Goal: Transaction & Acquisition: Obtain resource

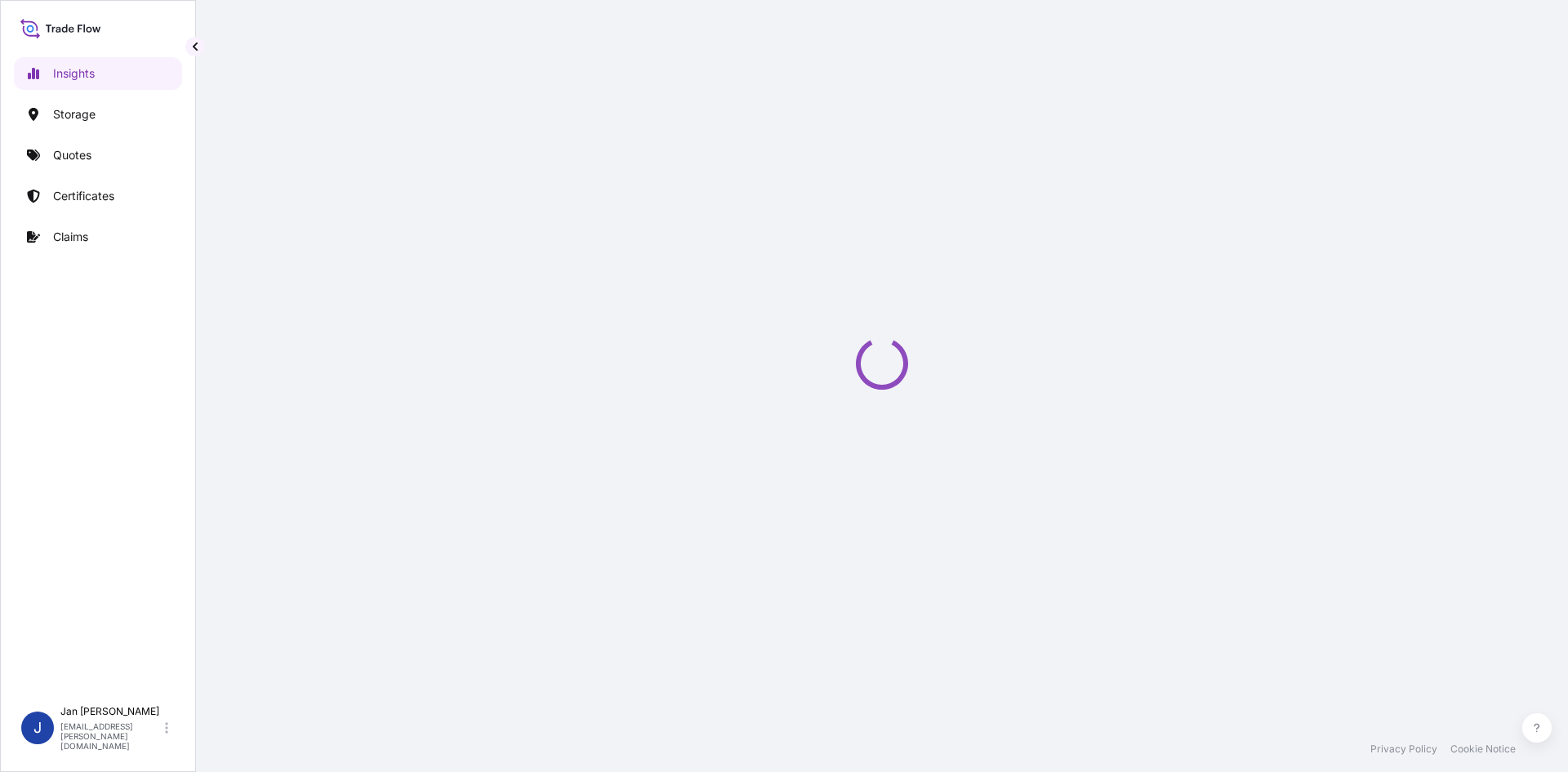
select select "2025"
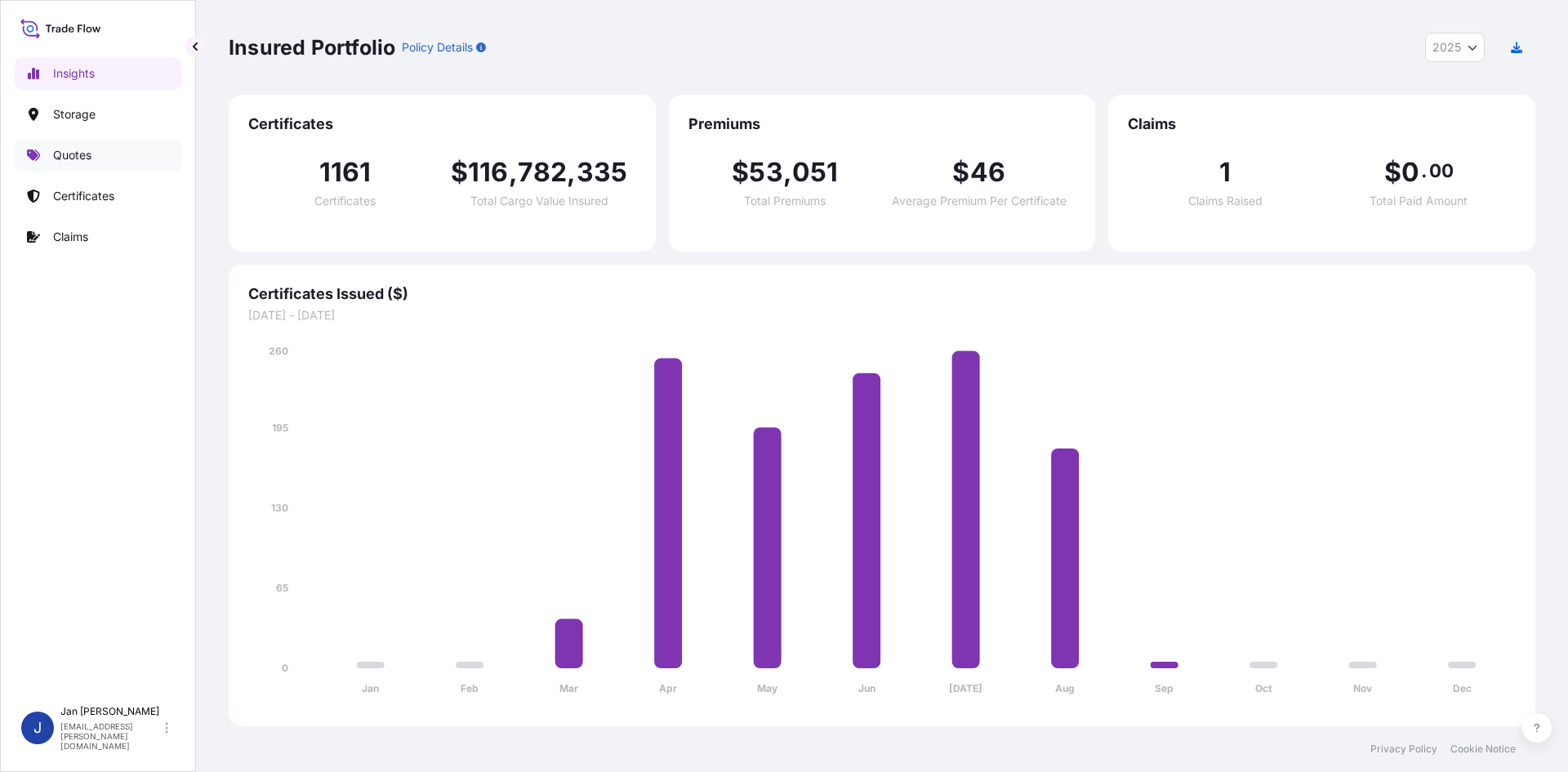
click at [114, 160] on link "Quotes" at bounding box center [99, 155] width 168 height 33
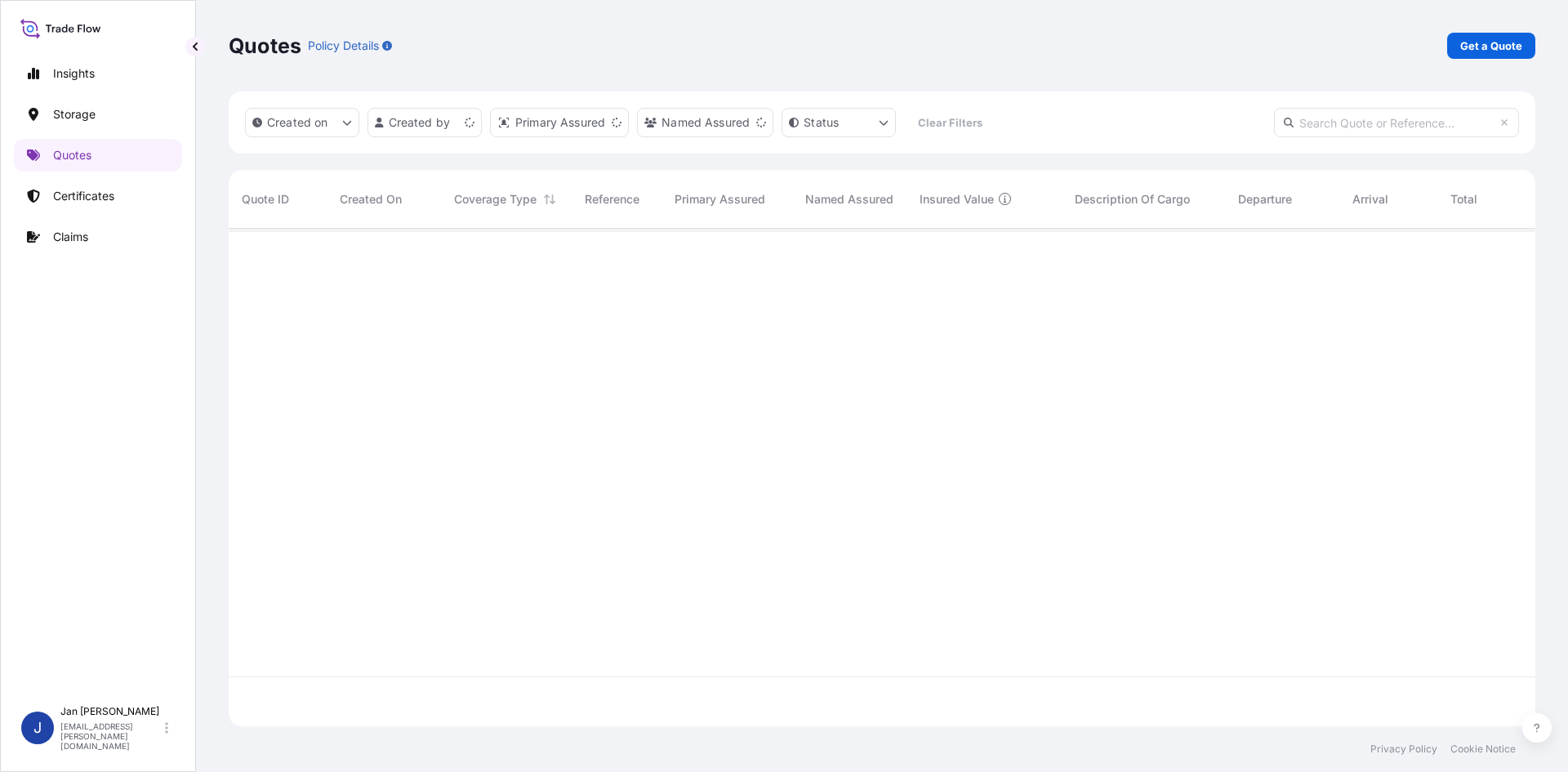
scroll to position [494, 1295]
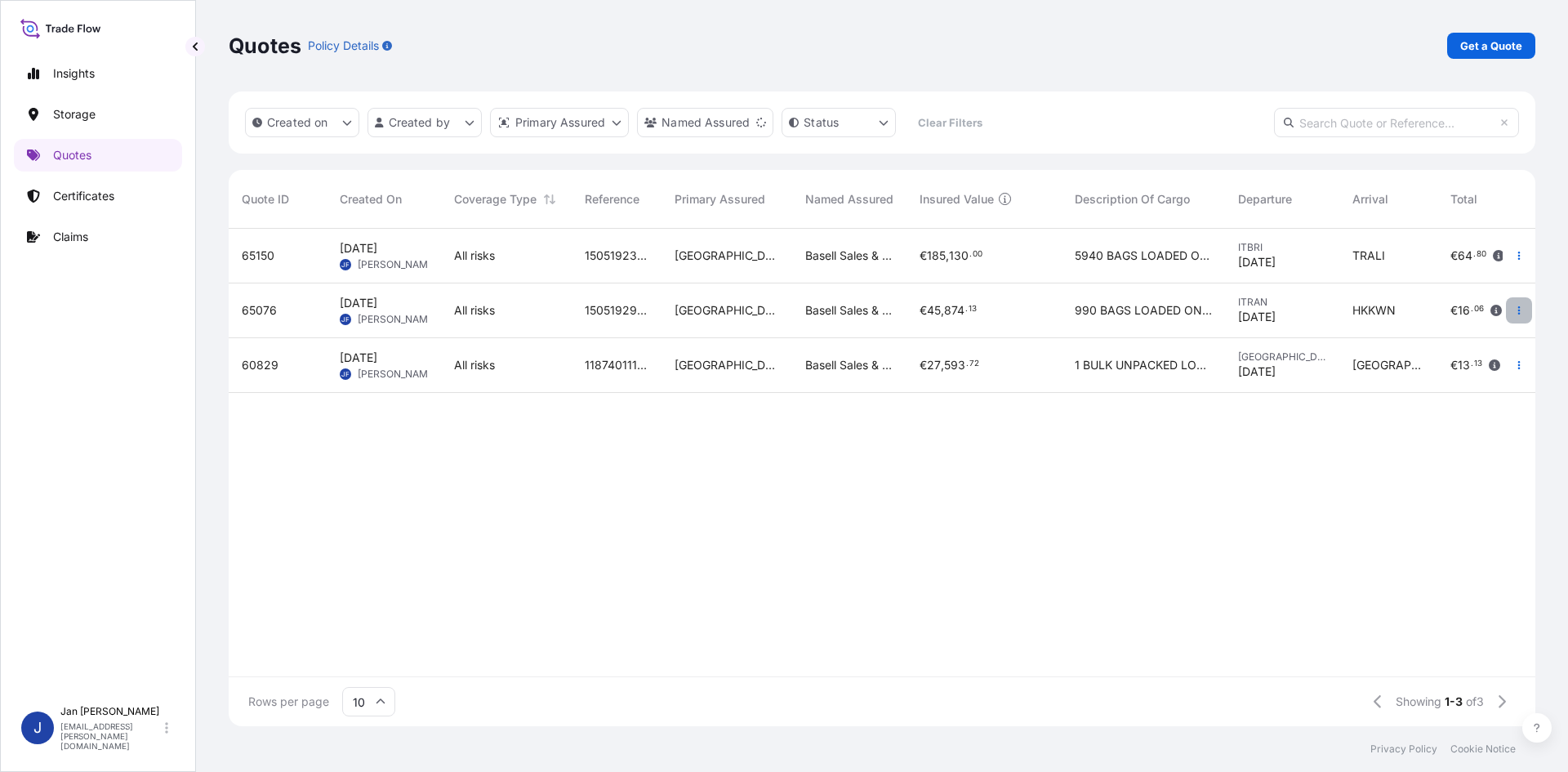
click at [1520, 309] on icon "button" at bounding box center [1519, 310] width 10 height 10
click at [1465, 350] on p "Duplicate quote" at bounding box center [1453, 343] width 85 height 16
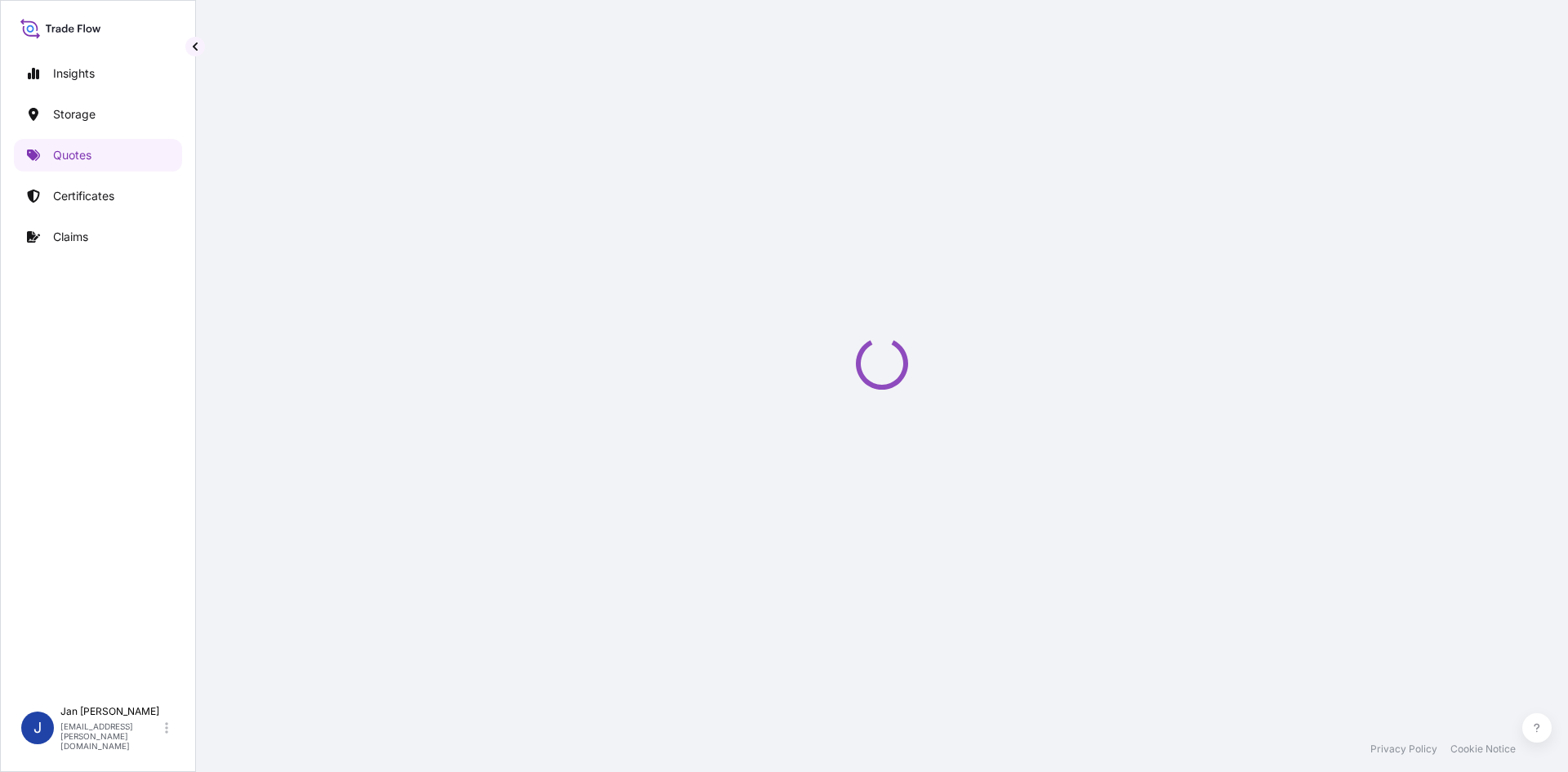
select select "Water"
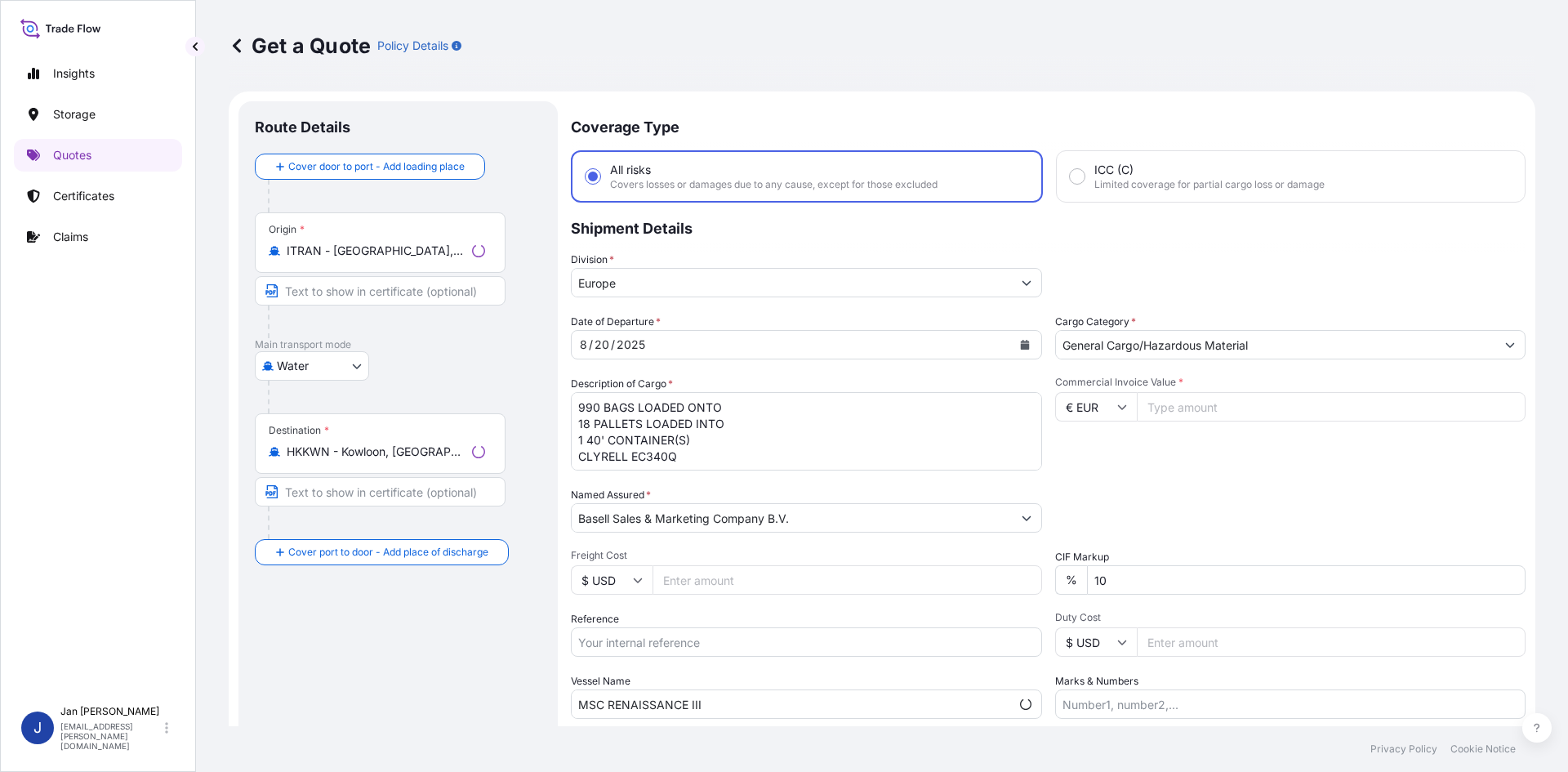
scroll to position [26, 0]
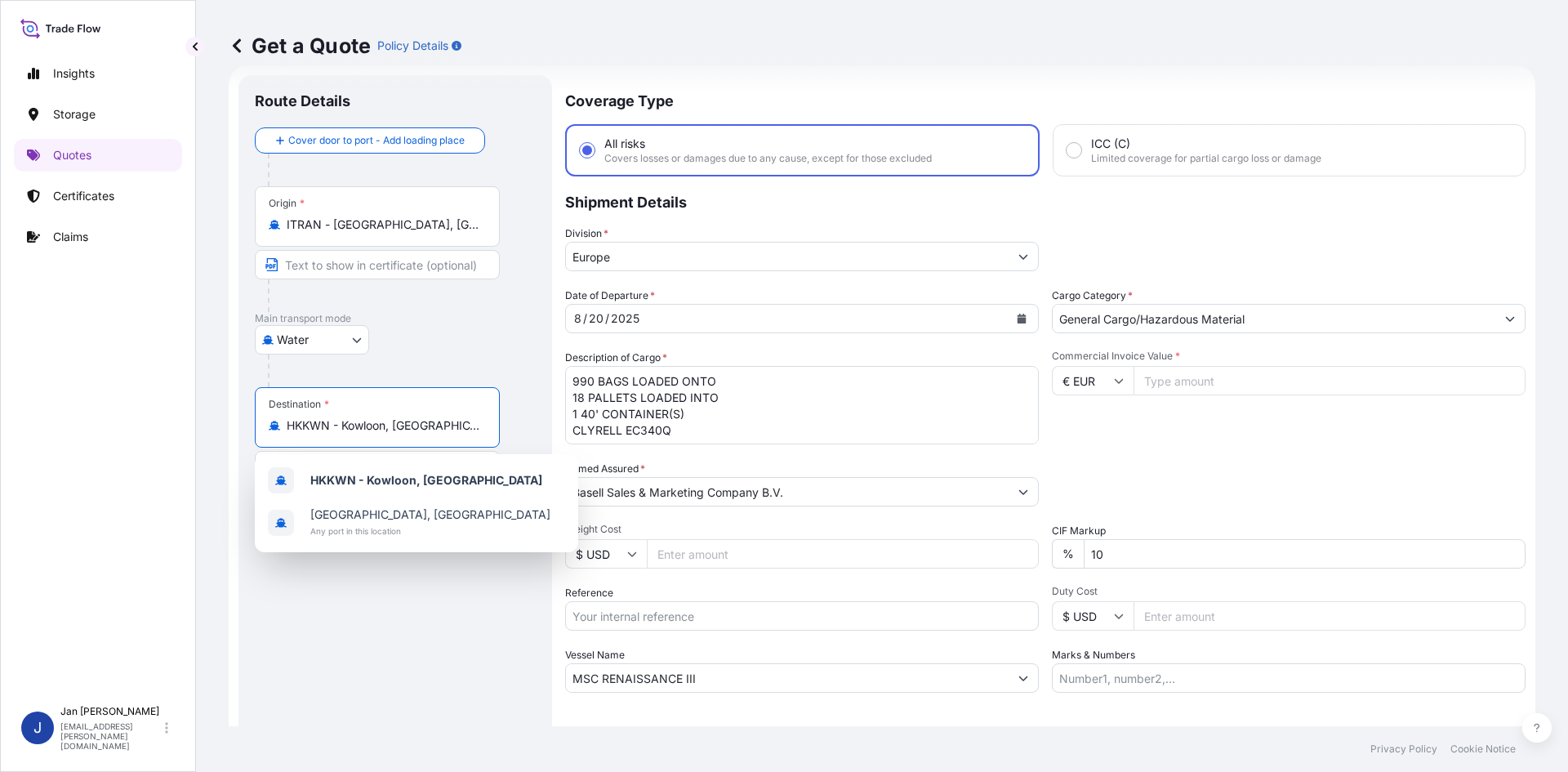
drag, startPoint x: 479, startPoint y: 425, endPoint x: 218, endPoint y: 432, distance: 261.1
click at [209, 433] on div "Get a Quote Policy Details Route Details Cover door to port - Add loading place…" at bounding box center [883, 363] width 1373 height 727
paste input "AIFA, [GEOGRAPHIC_DATA]"
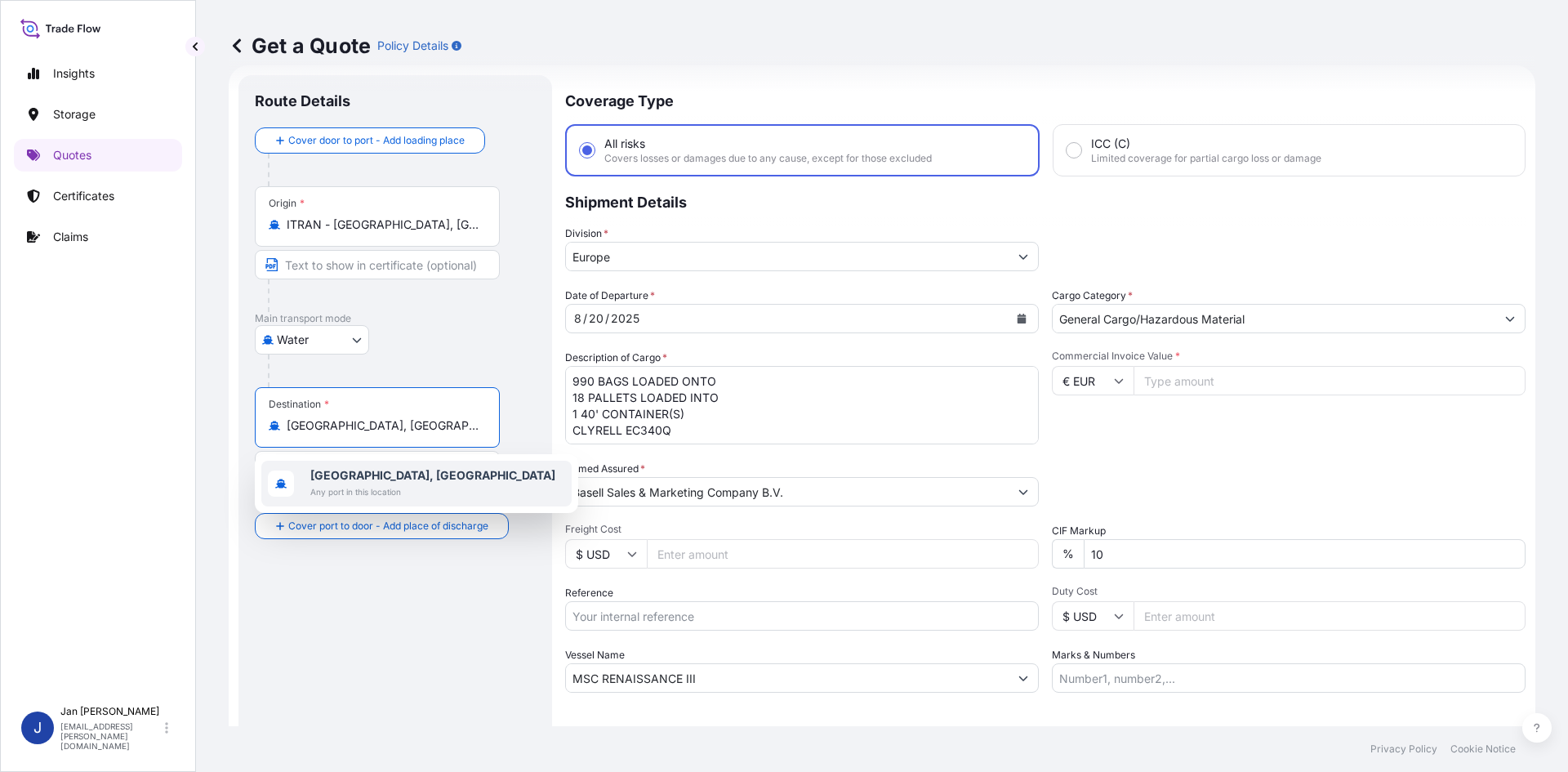
click at [398, 486] on span "Any port in this location" at bounding box center [433, 491] width 245 height 16
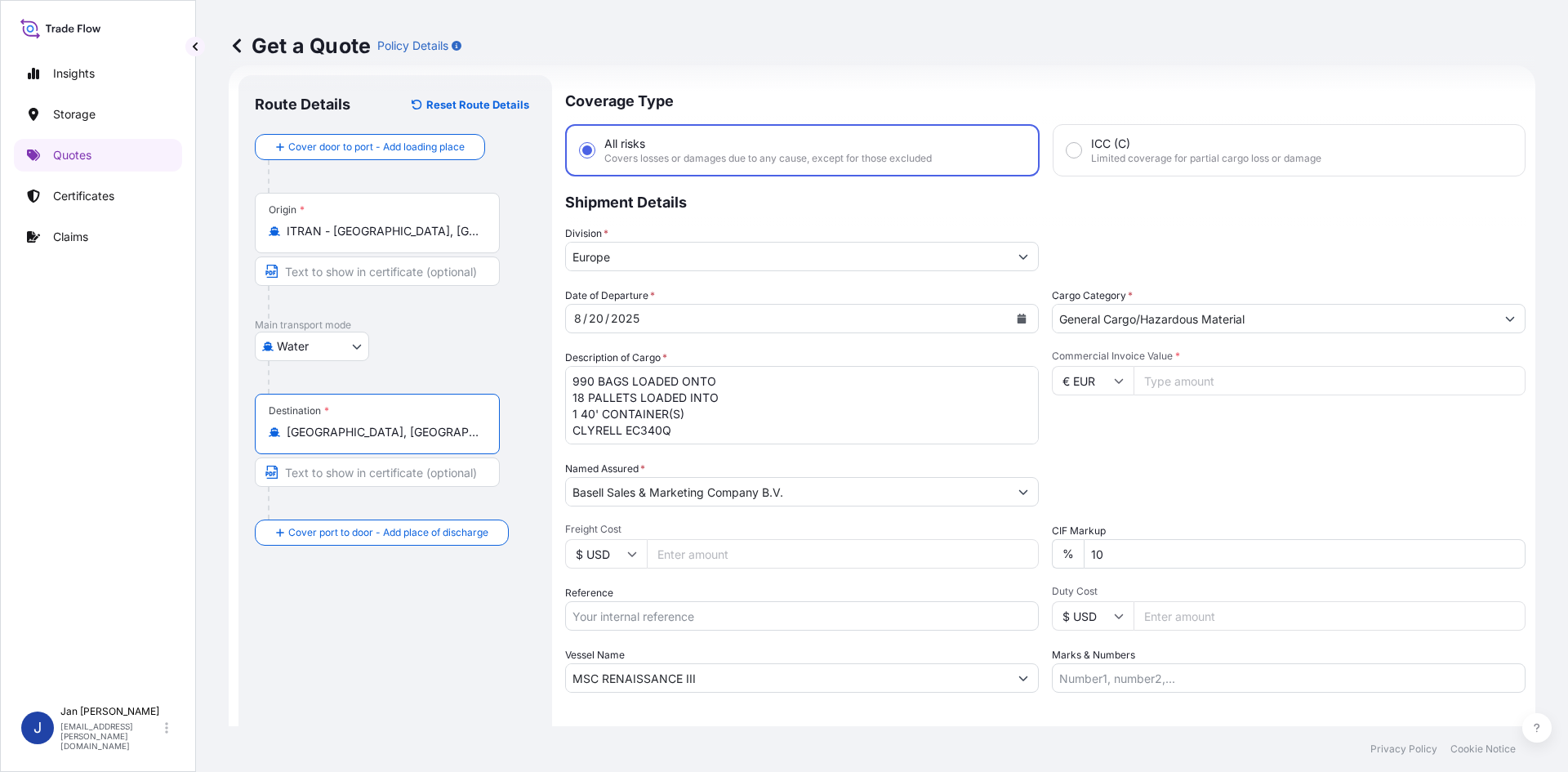
type input "[GEOGRAPHIC_DATA], [GEOGRAPHIC_DATA]"
drag, startPoint x: 418, startPoint y: 229, endPoint x: 251, endPoint y: 238, distance: 167.2
click at [252, 238] on div "Route Details Reset Route Details Cover door to port - Add loading place Place …" at bounding box center [395, 445] width 314 height 739
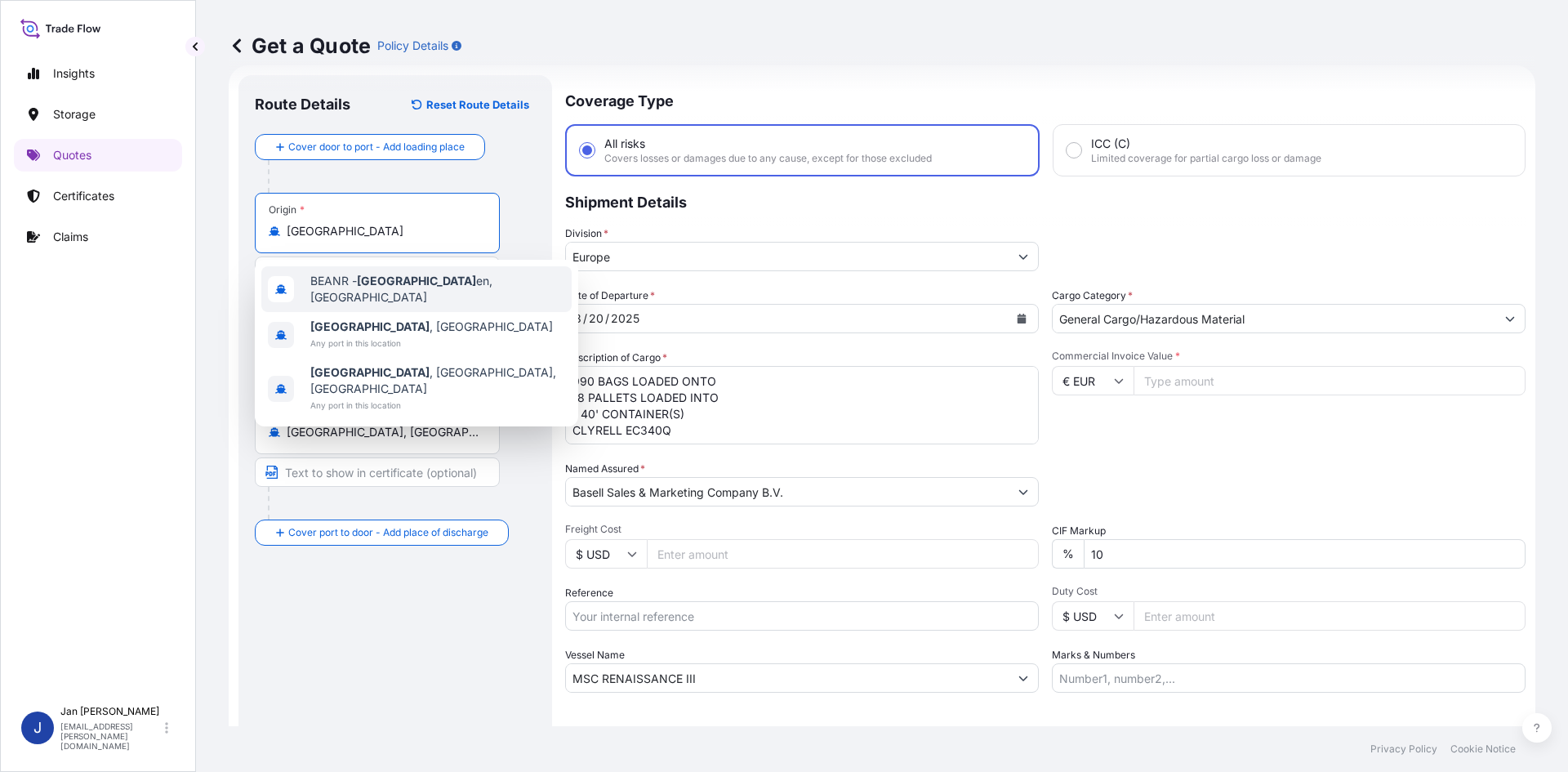
click at [440, 289] on span "BEANR - [GEOGRAPHIC_DATA] en, [GEOGRAPHIC_DATA]" at bounding box center [437, 289] width 255 height 33
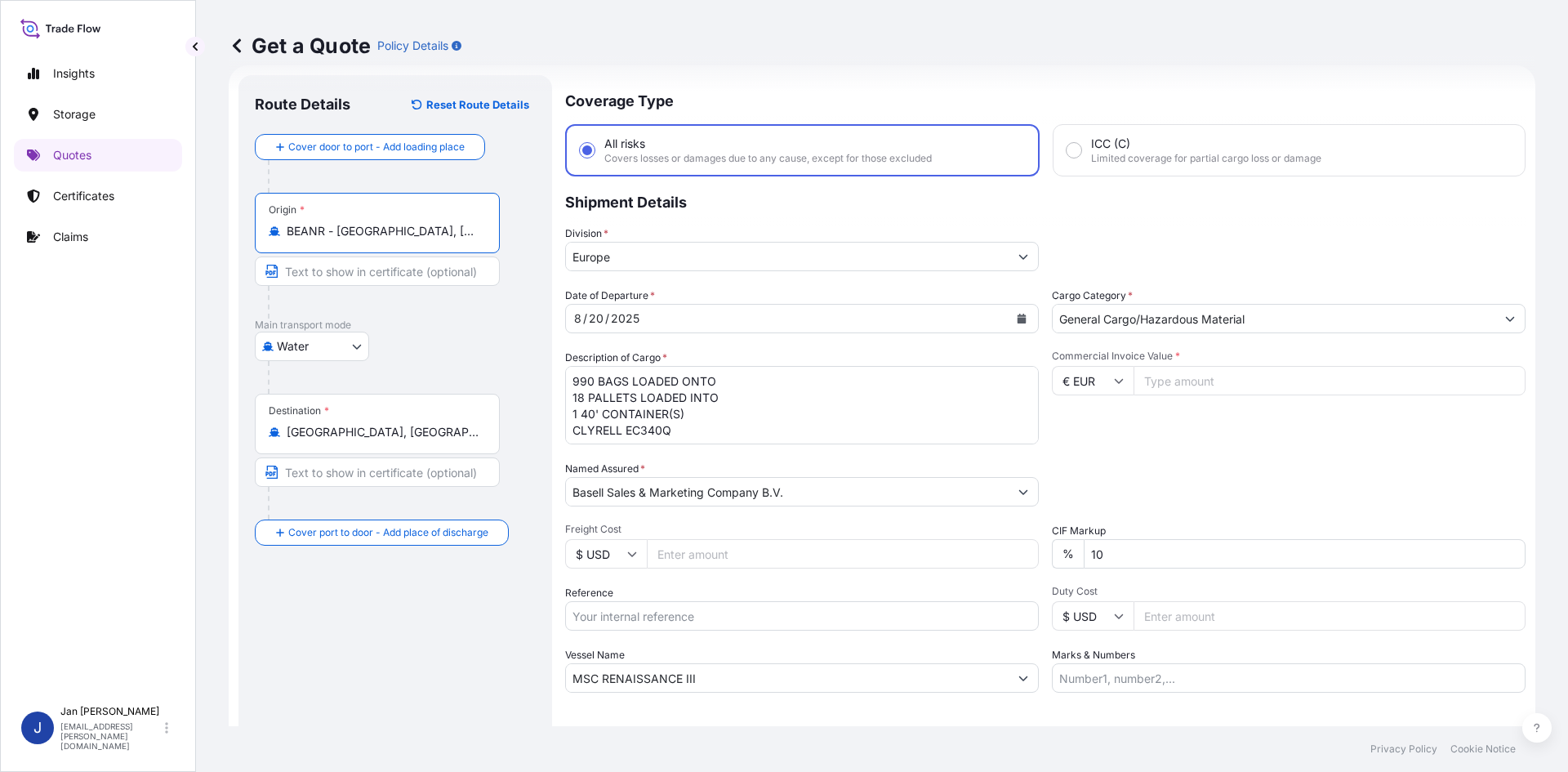
type input "BEANR - [GEOGRAPHIC_DATA], [GEOGRAPHIC_DATA]"
click at [772, 309] on div "[DATE]" at bounding box center [787, 318] width 443 height 30
click at [1022, 319] on button "Calendar" at bounding box center [1021, 318] width 26 height 26
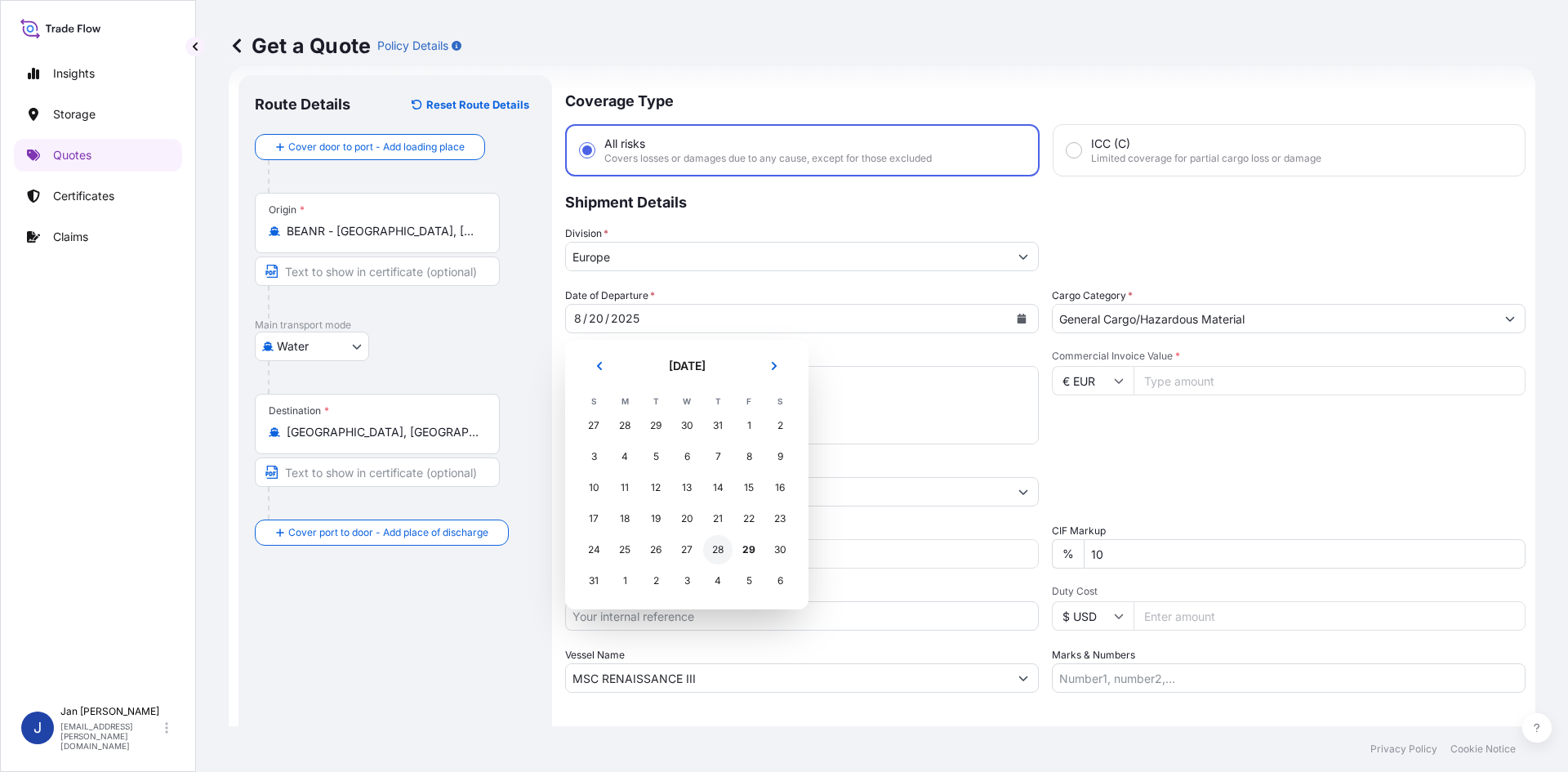
click at [714, 549] on div "28" at bounding box center [718, 550] width 30 height 30
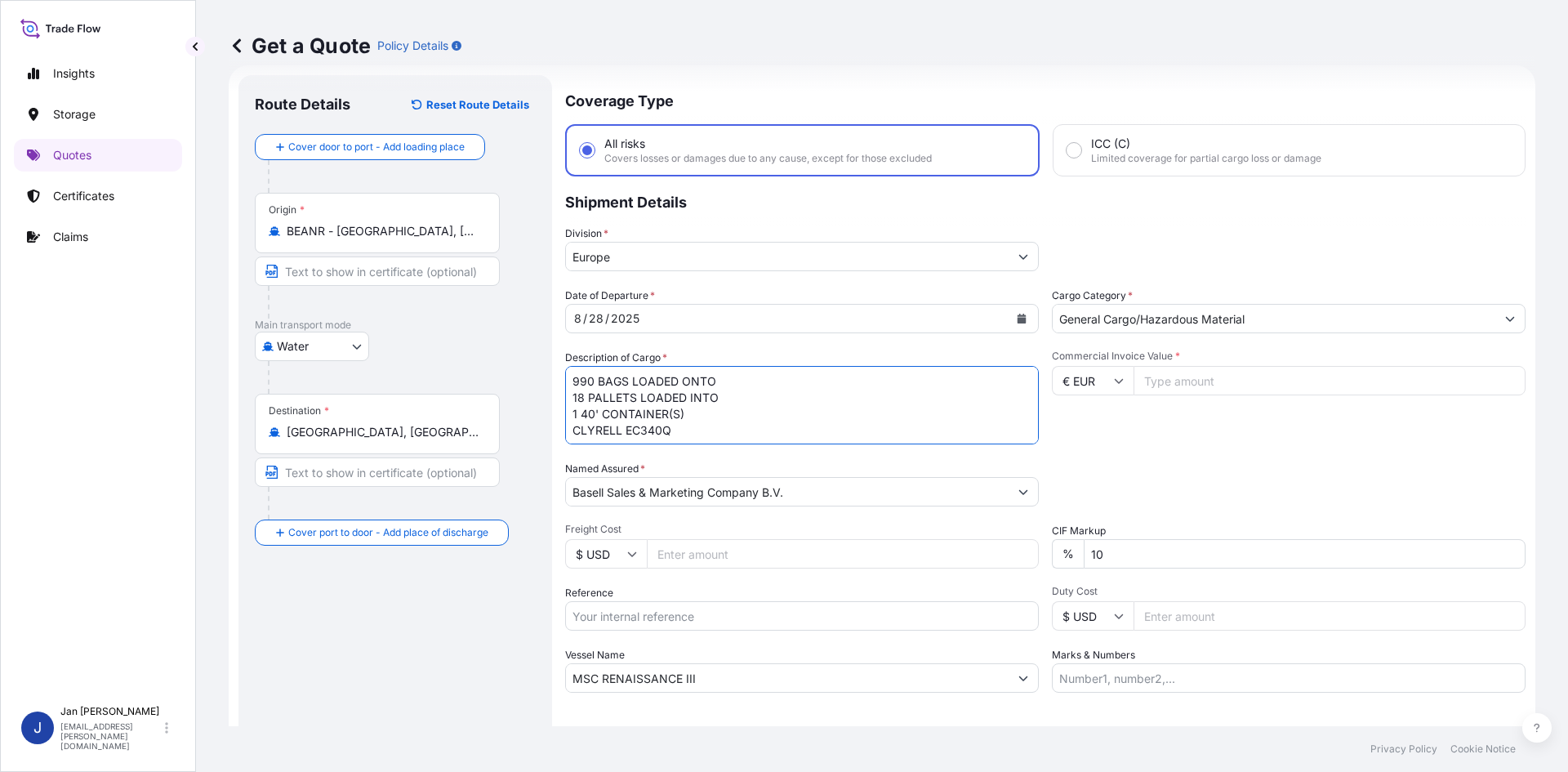
scroll to position [2, 0]
drag, startPoint x: 571, startPoint y: 380, endPoint x: 764, endPoint y: 477, distance: 216.0
click at [764, 477] on div "Date of Departure * [DATE] Cargo Category * General Cargo/Hazardous Material De…" at bounding box center [1046, 489] width 961 height 405
paste textarea "BAGS LOADED ONTO 8 PALLETS LOADED INTO 1 20' CONTAINER(S) HOSTALEN PP H2142 12"
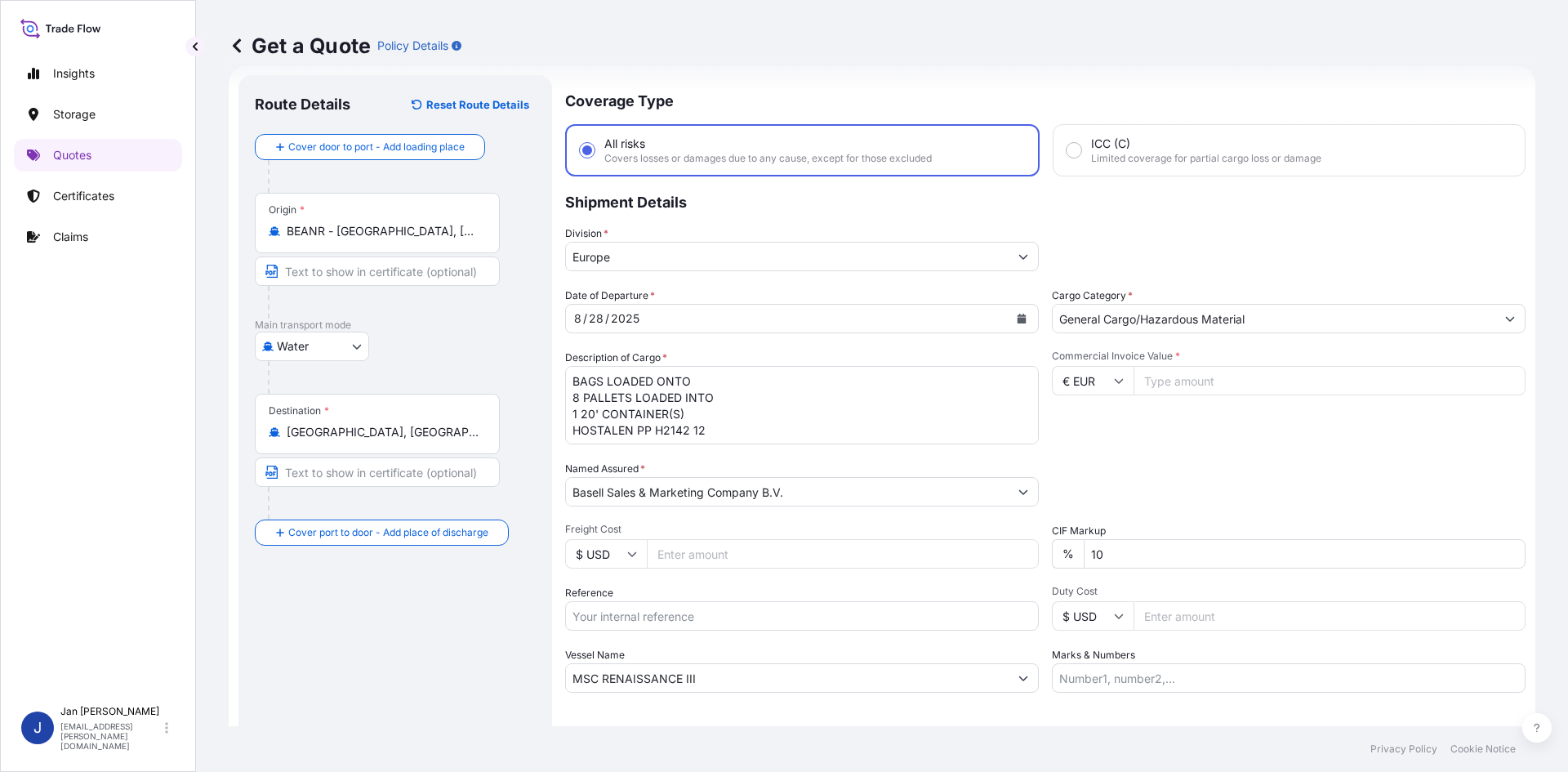
drag, startPoint x: 569, startPoint y: 380, endPoint x: 578, endPoint y: 422, distance: 43.0
click at [569, 380] on textarea "990 BAGS LOADED ONTO 18 PALLETS LOADED INTO 1 40' CONTAINER(S) CLYRELL EC340Q" at bounding box center [802, 405] width 474 height 79
paste textarea "440"
type textarea "440 BAGS LOADED ONTO 8 PALLETS LOADED INTO 1 20' CONTAINER(S) HOSTALEN PP H2142…"
click at [632, 603] on input "Reference" at bounding box center [802, 616] width 474 height 30
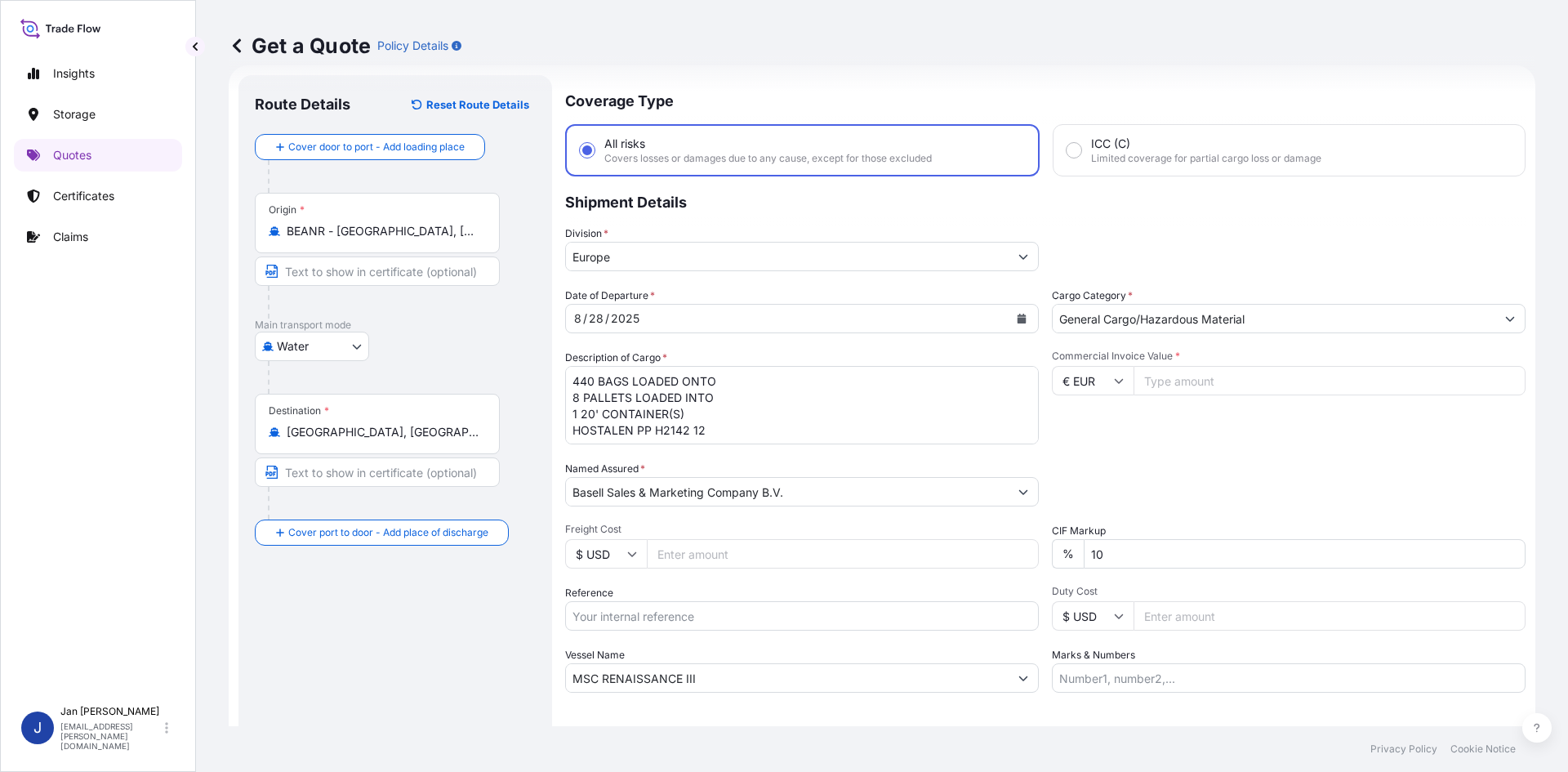
paste input "1187428819"
type input "1187428819"
drag, startPoint x: 655, startPoint y: 674, endPoint x: 334, endPoint y: 639, distance: 322.9
click at [355, 647] on form "Route Details Reset Route Details Cover door to port - Add loading place Place …" at bounding box center [882, 444] width 1307 height 760
paste input "MOMBASA"
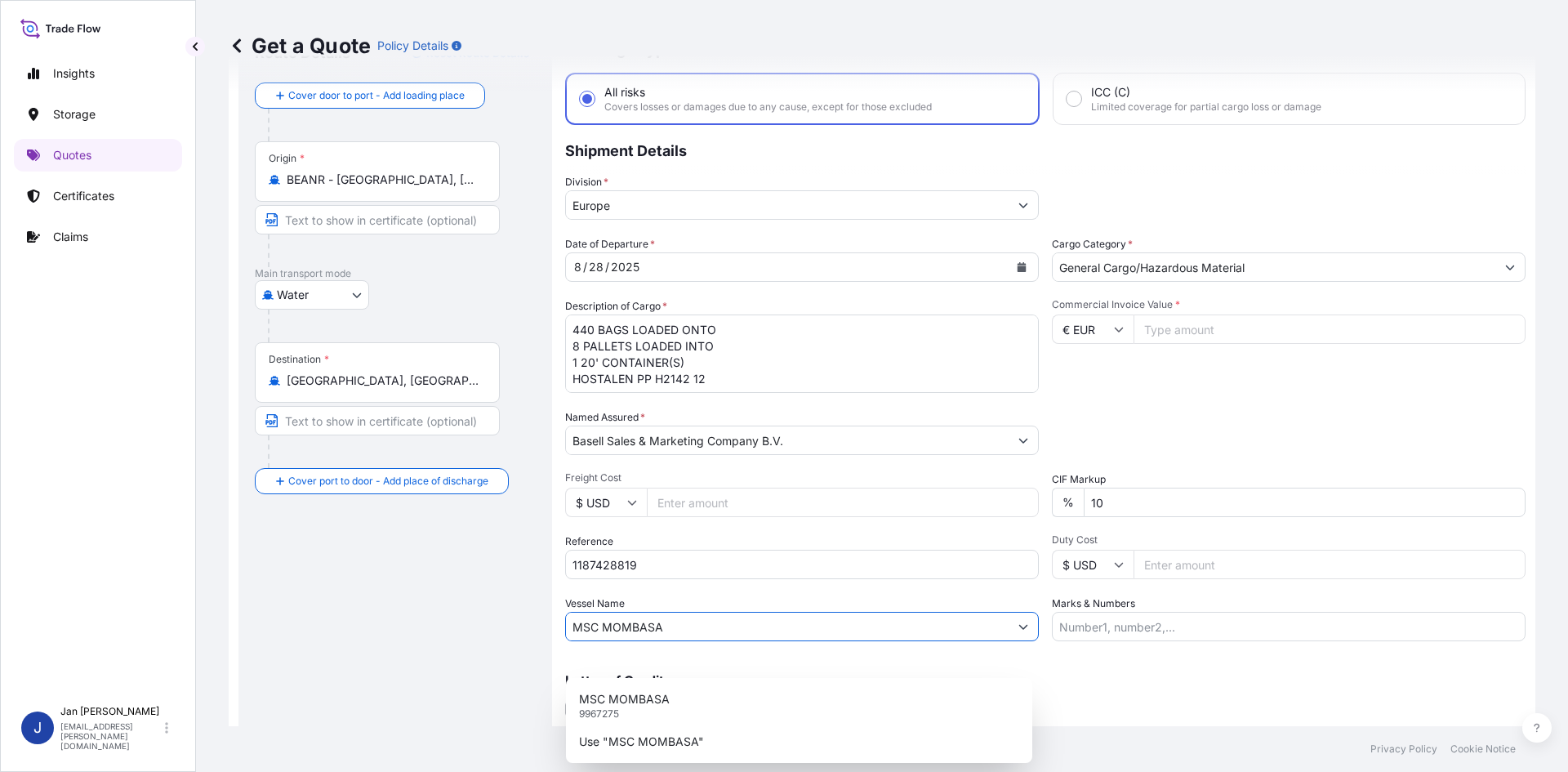
scroll to position [125, 0]
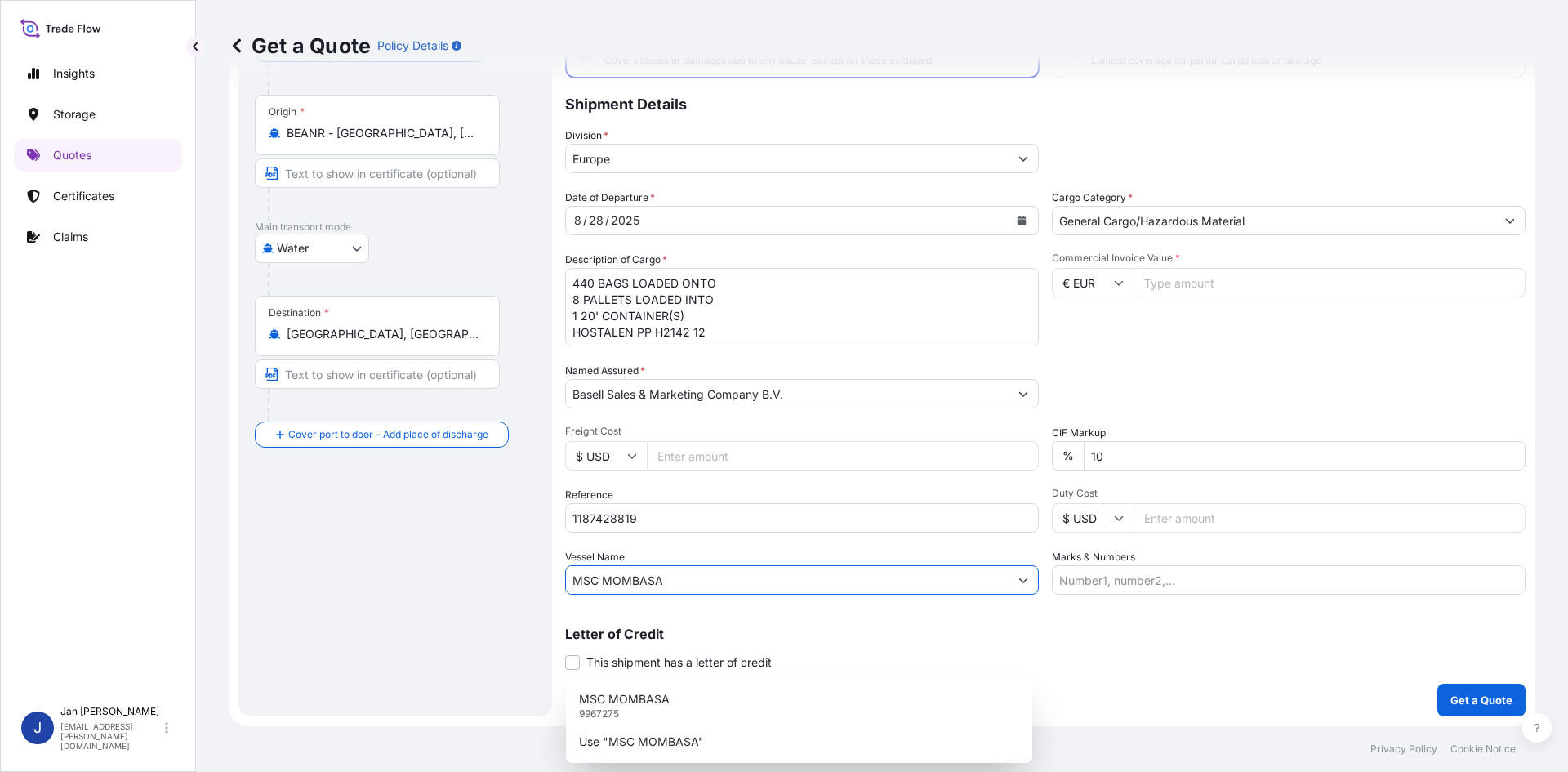
type input "MSC MOMBASA"
click at [1184, 584] on input "Marks & Numbers" at bounding box center [1288, 580] width 474 height 30
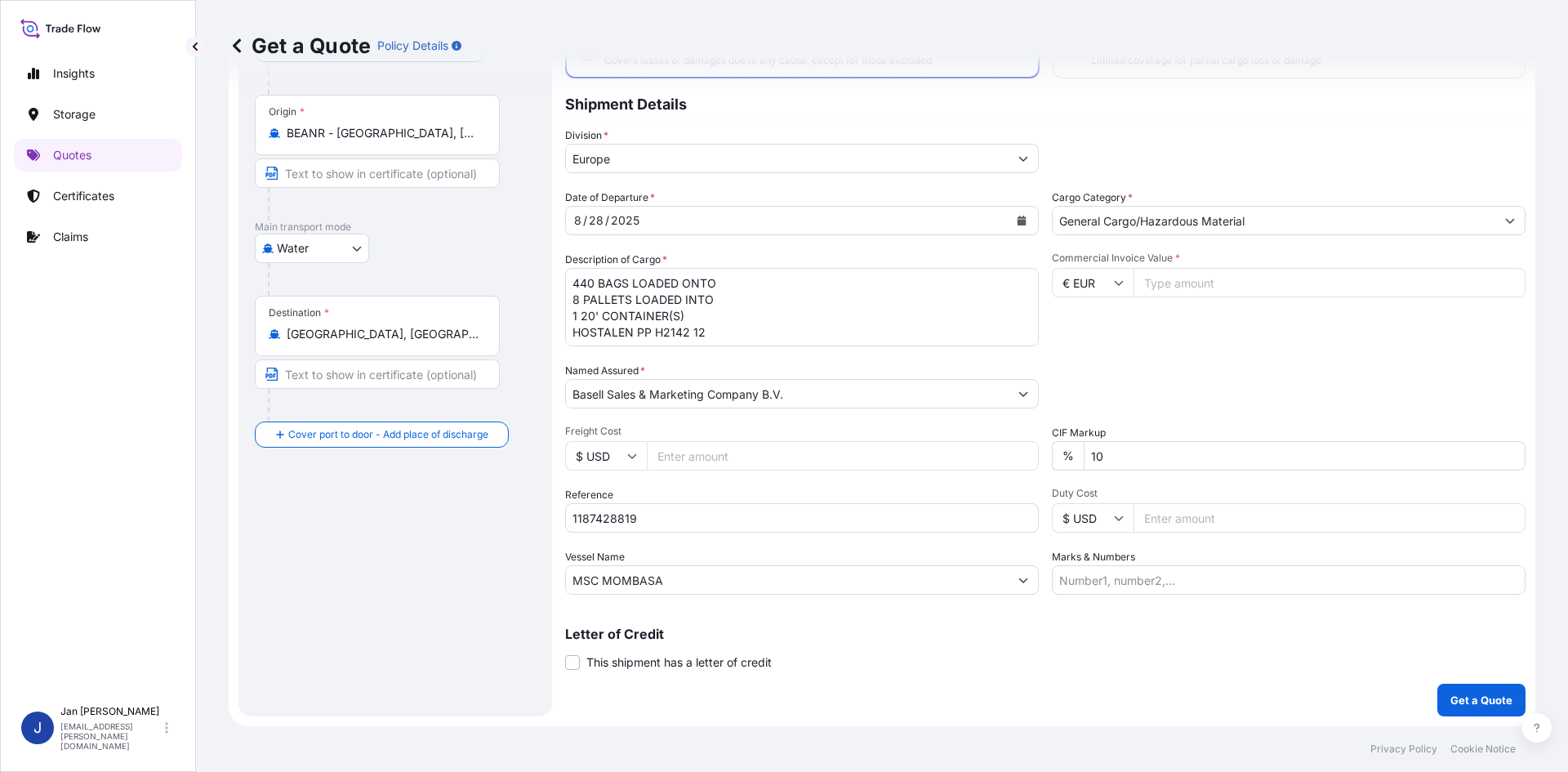
click at [1369, 409] on div "Date of Departure * [DATE] Cargo Category * General Cargo/Hazardous Material De…" at bounding box center [1046, 392] width 961 height 405
click at [1187, 288] on input "Commercial Invoice Value *" at bounding box center [1330, 283] width 392 height 30
type input "31130"
click at [1409, 677] on div "Coverage Type All risks Covers losses or damages due to any cause, except for t…" at bounding box center [1046, 347] width 961 height 739
click at [1457, 691] on button "Get a Quote" at bounding box center [1482, 700] width 88 height 33
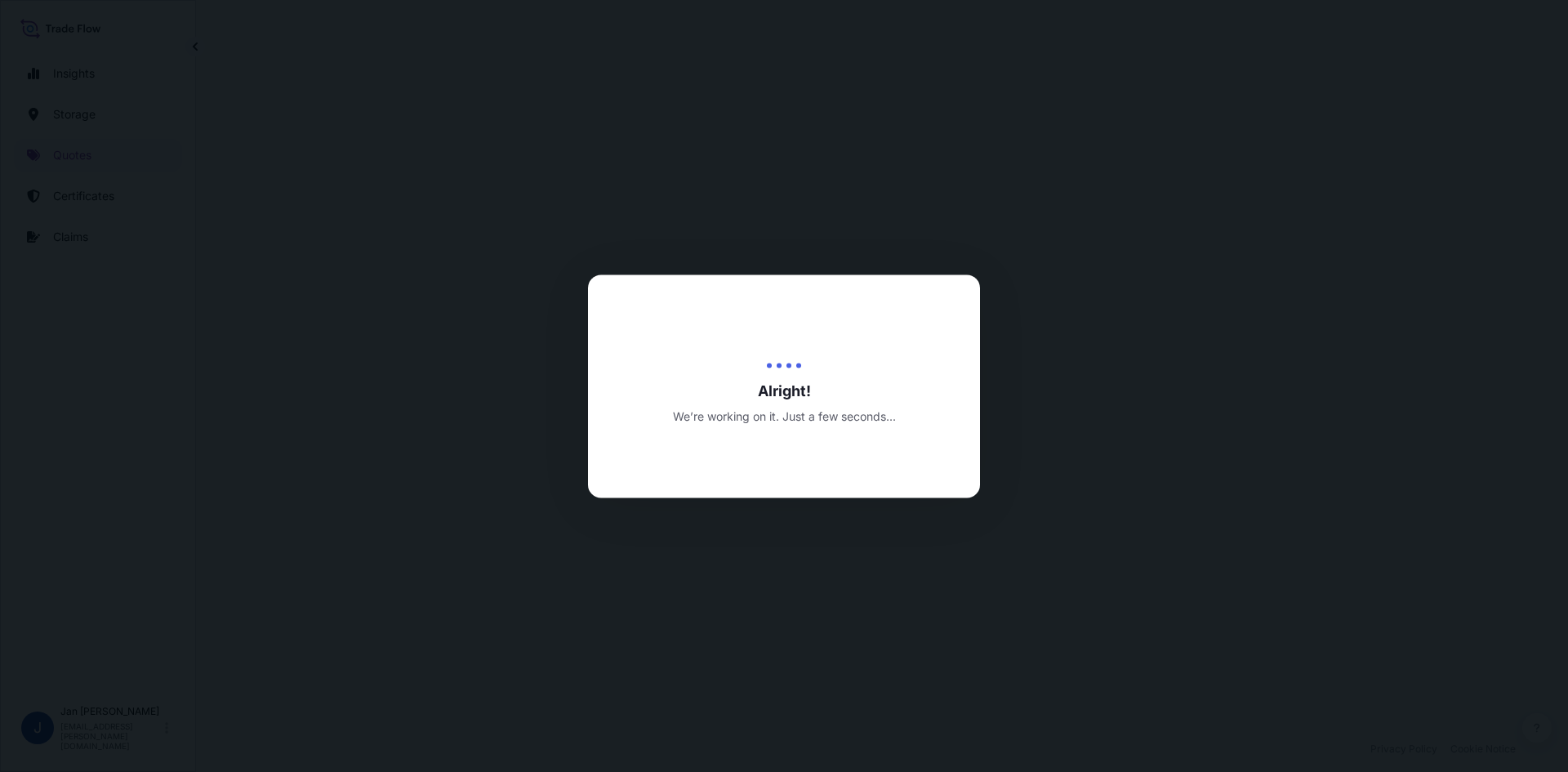
select select "Water"
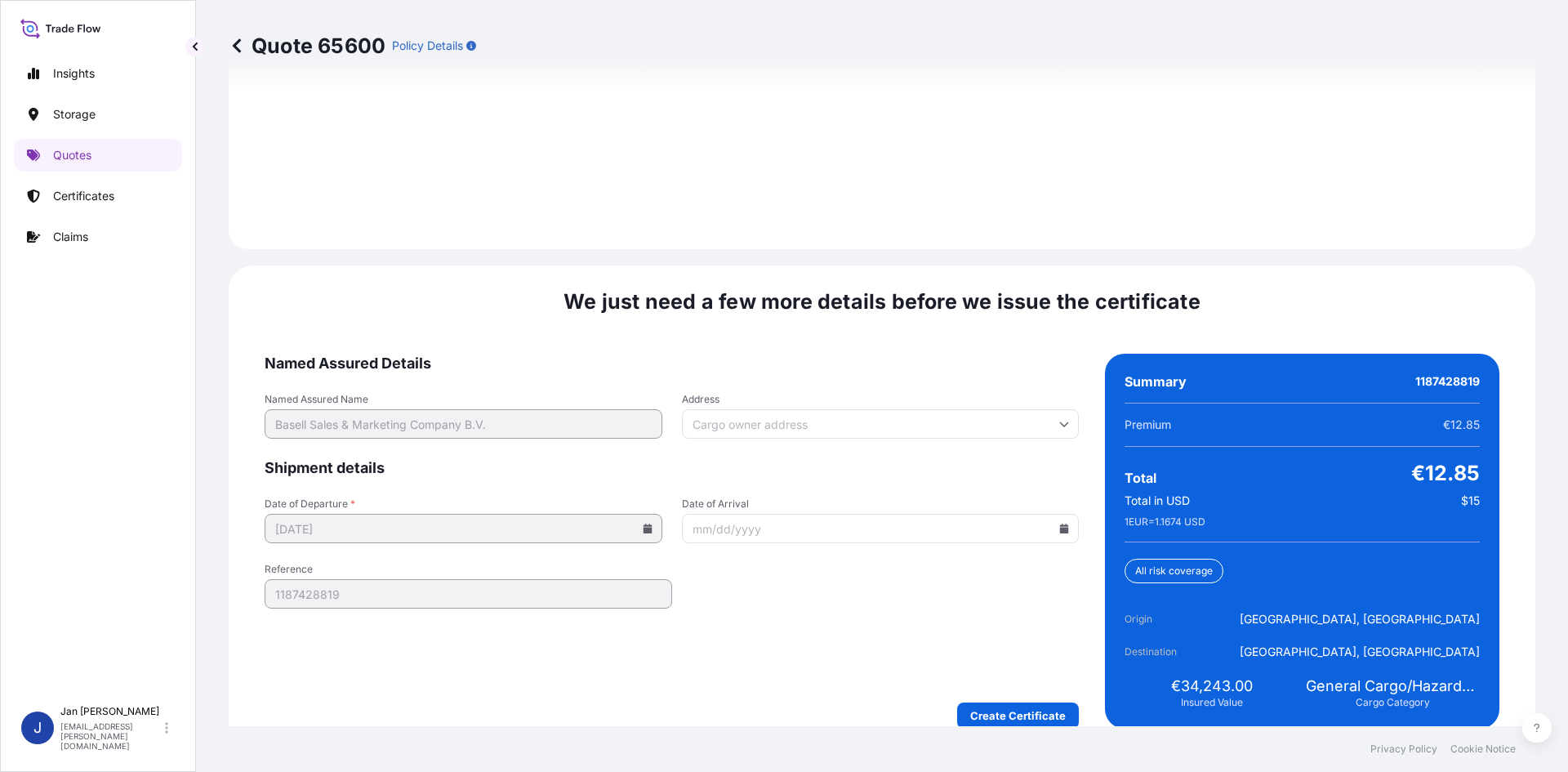
scroll to position [2345, 0]
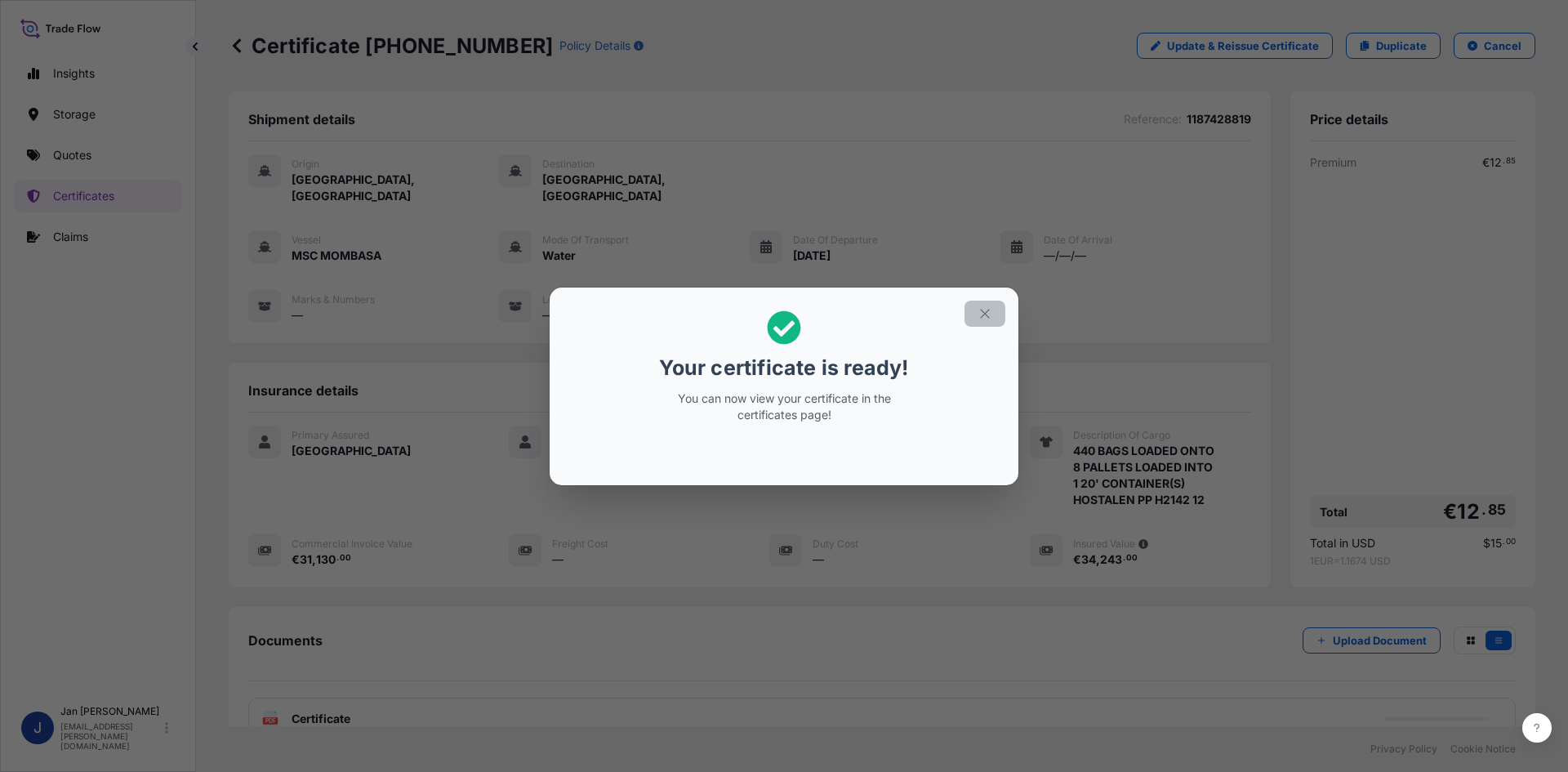
click at [986, 307] on icon "button" at bounding box center [984, 313] width 14 height 14
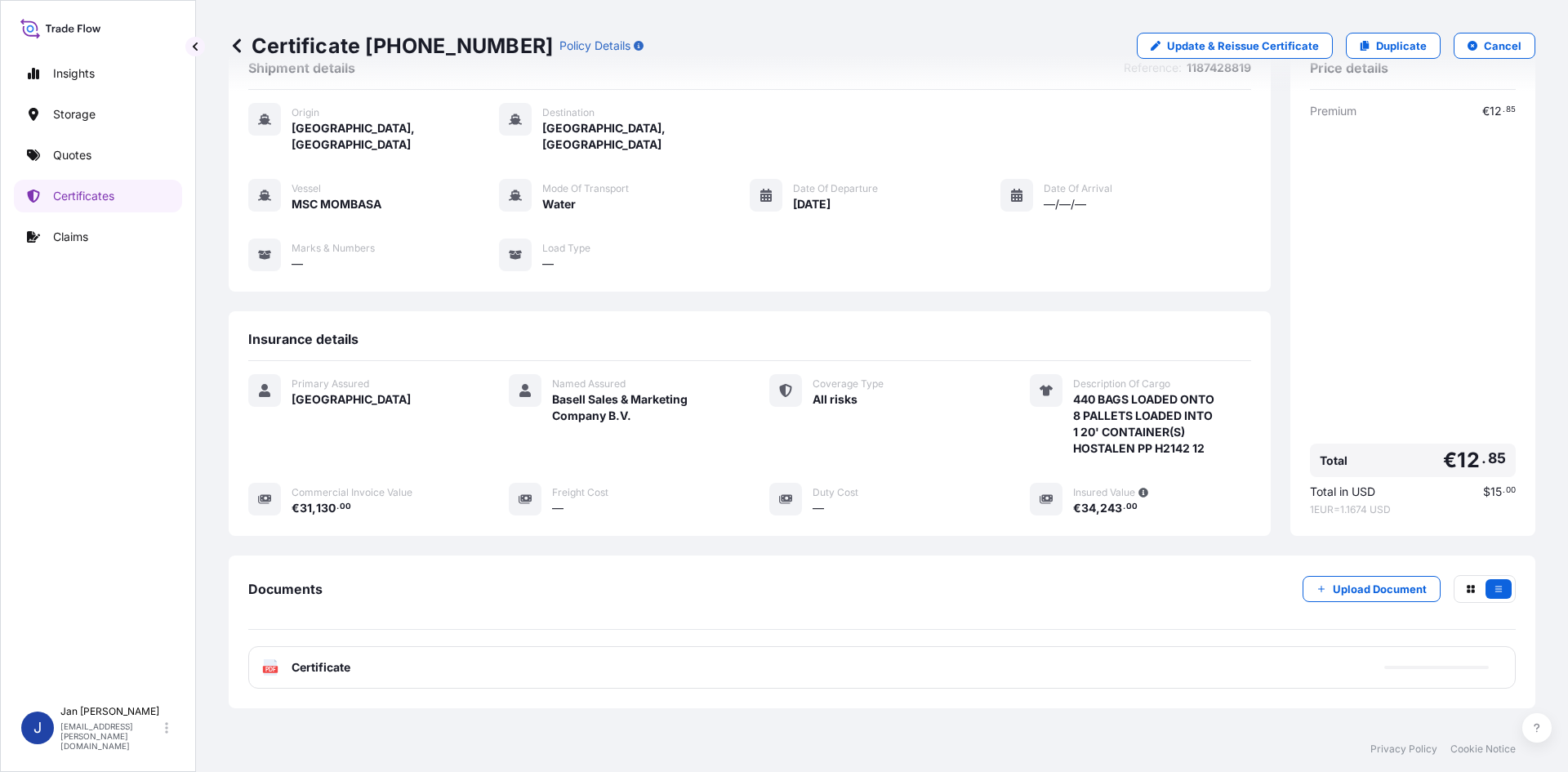
scroll to position [120, 0]
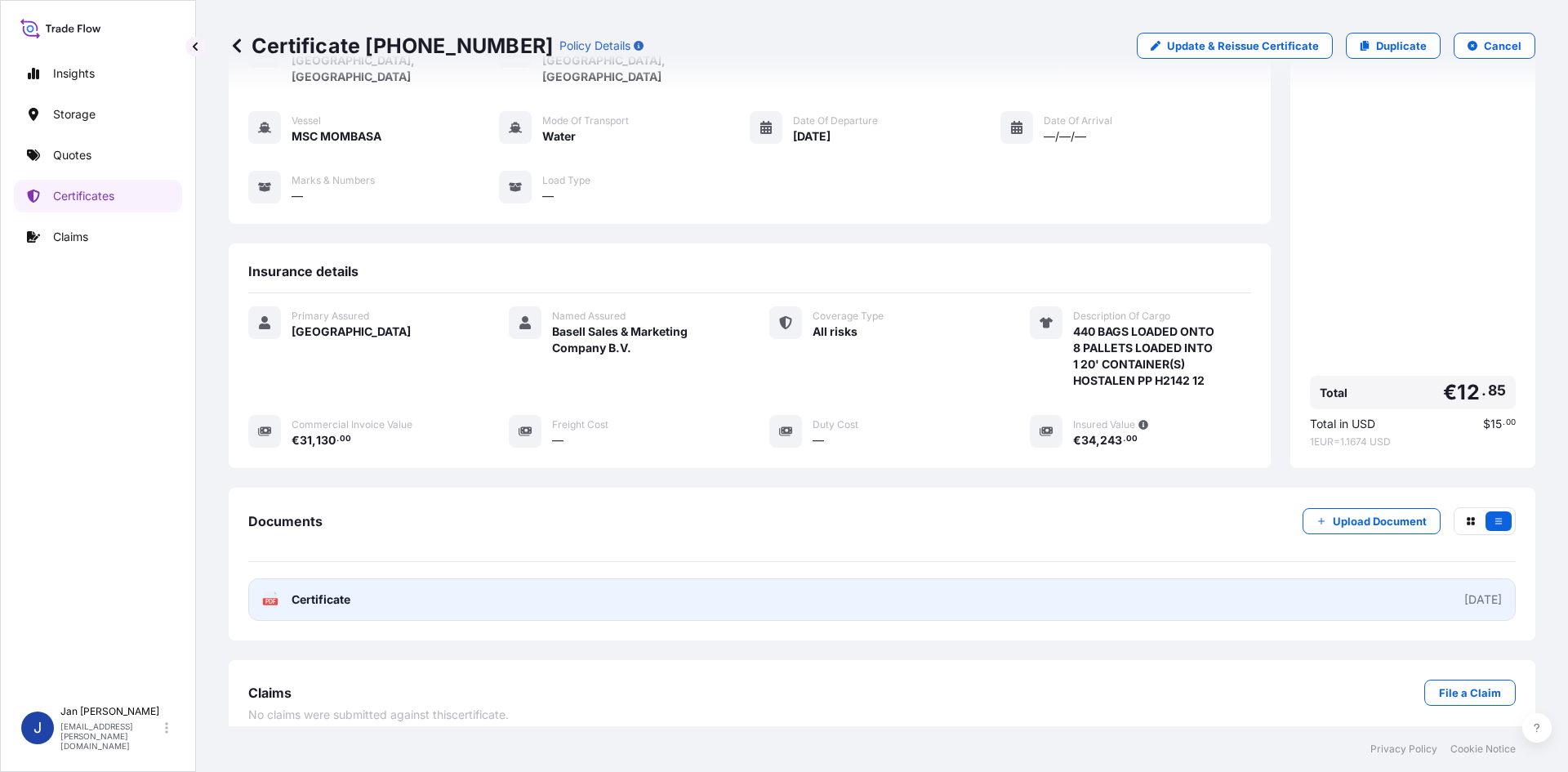
click at [1003, 589] on link "PDF Certificate [DATE]" at bounding box center [882, 600] width 1267 height 42
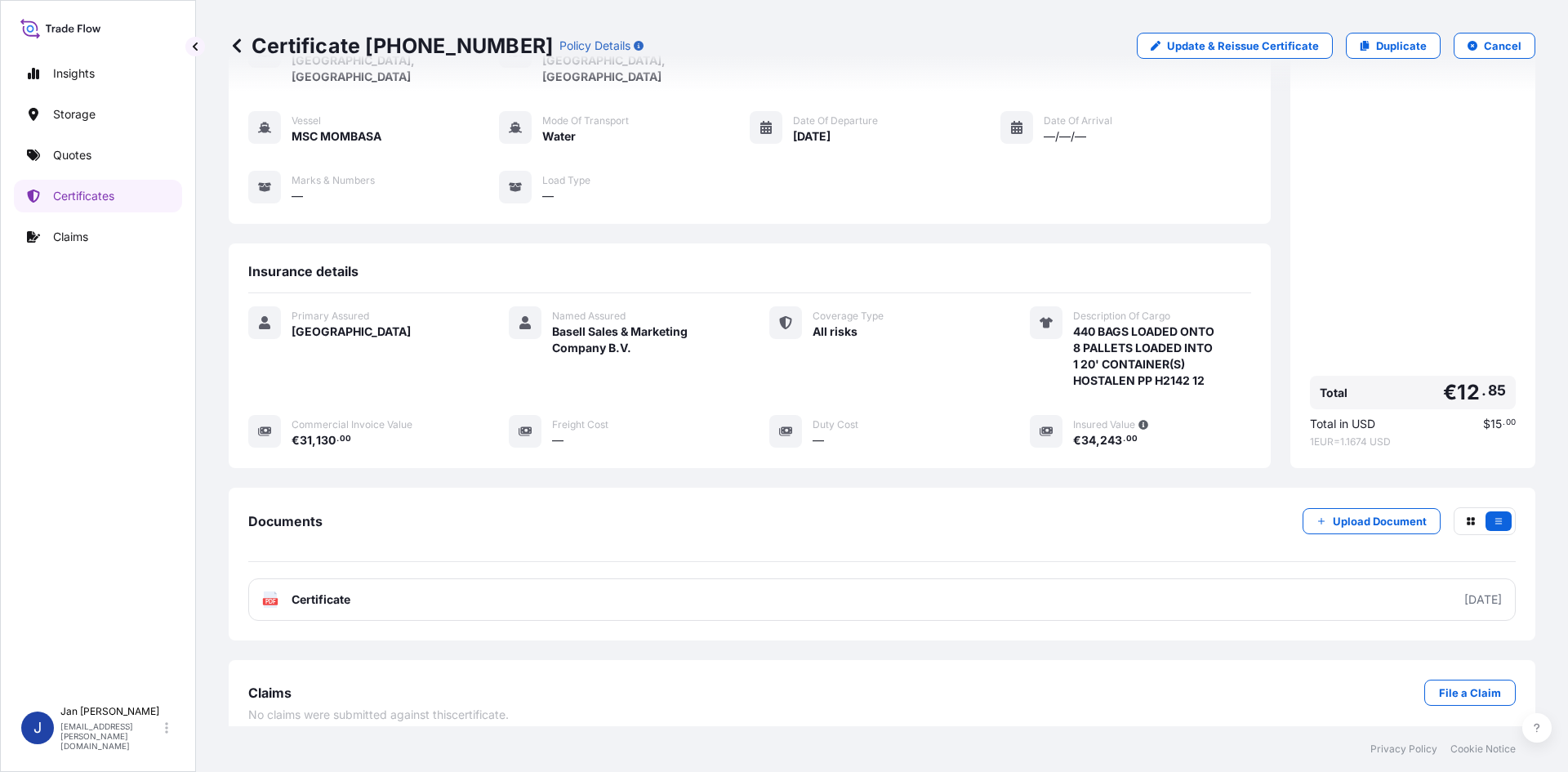
scroll to position [0, 0]
